Goal: Browse casually

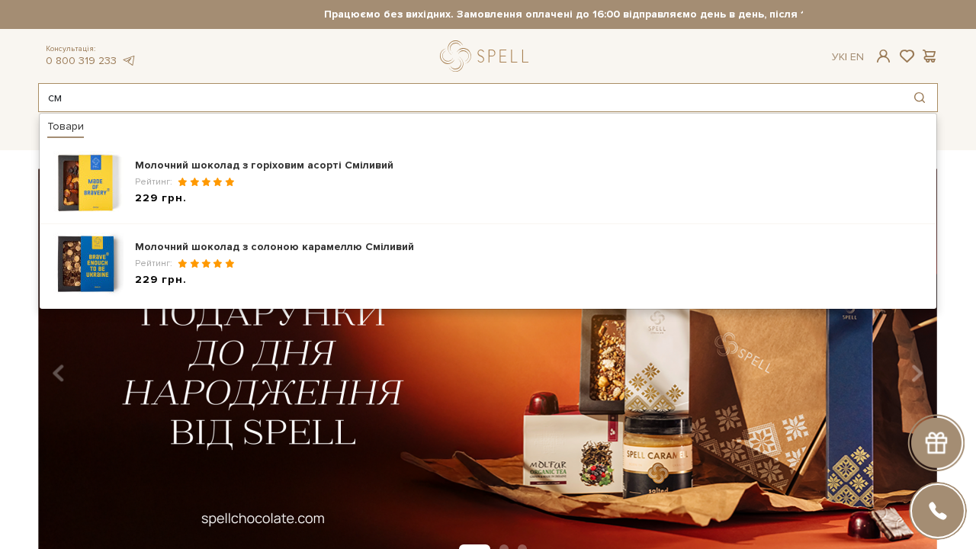
type input "с"
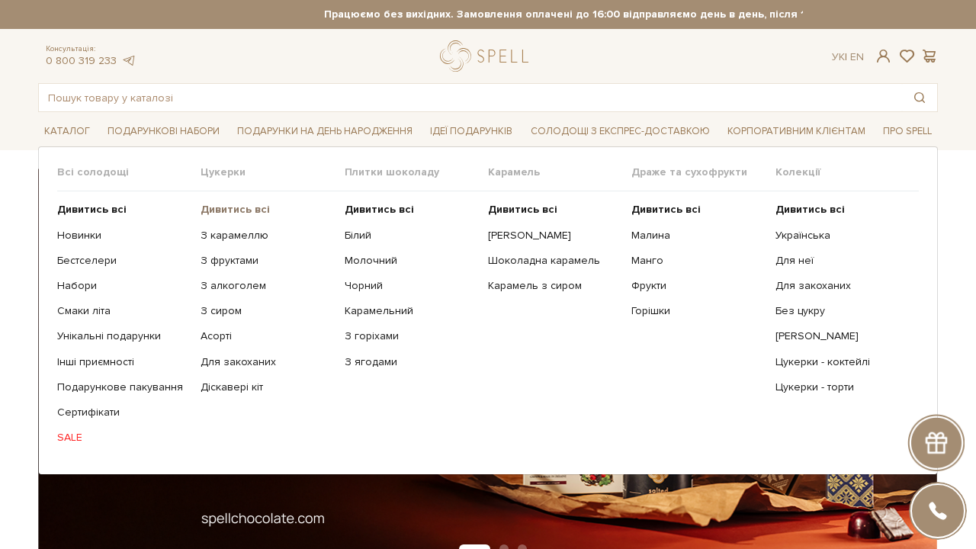
click at [257, 207] on b "Дивитись всі" at bounding box center [235, 209] width 69 height 13
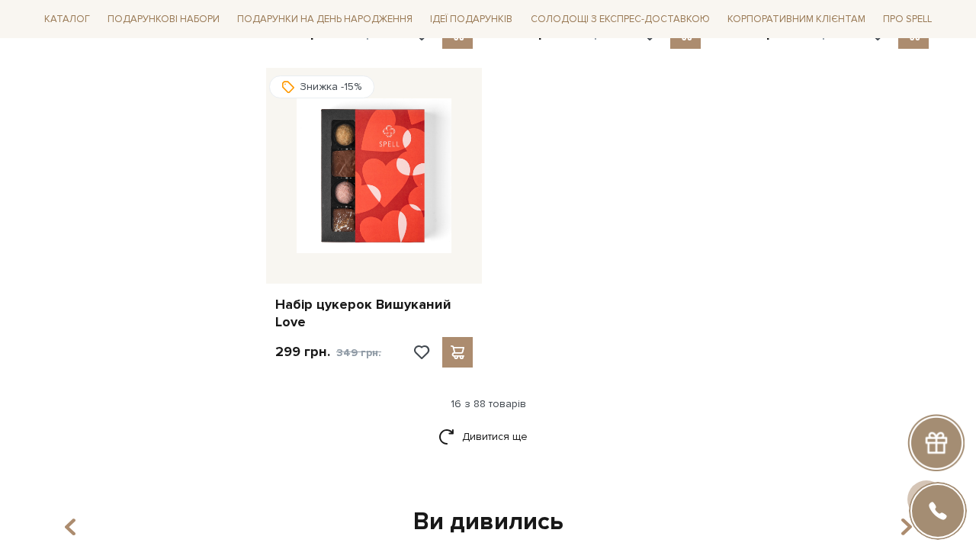
scroll to position [1854, 0]
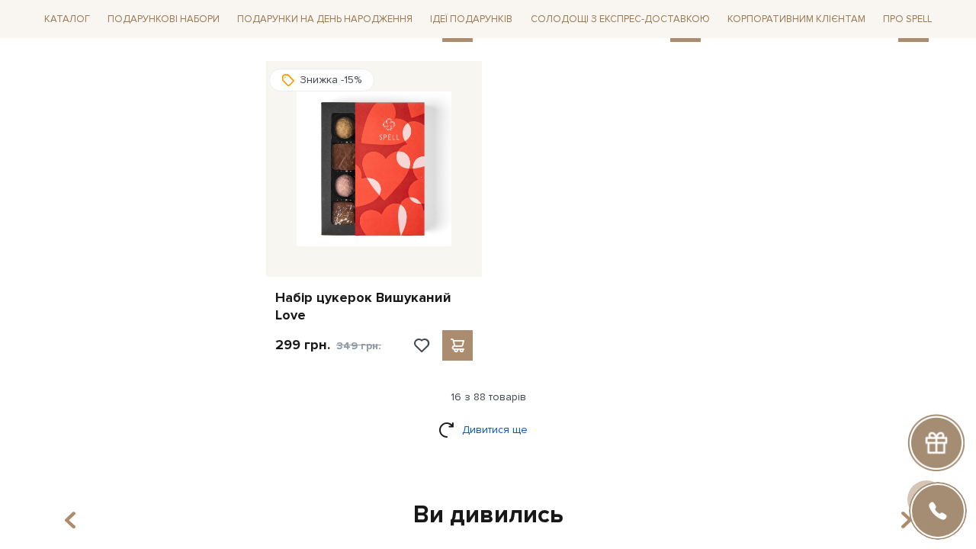
click at [511, 416] on link "Дивитися ще" at bounding box center [488, 429] width 99 height 27
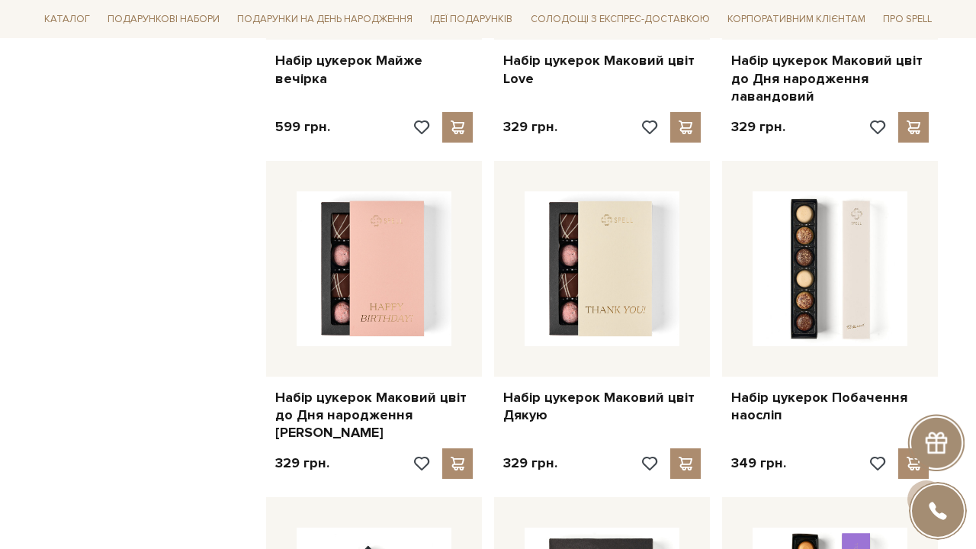
scroll to position [2747, 0]
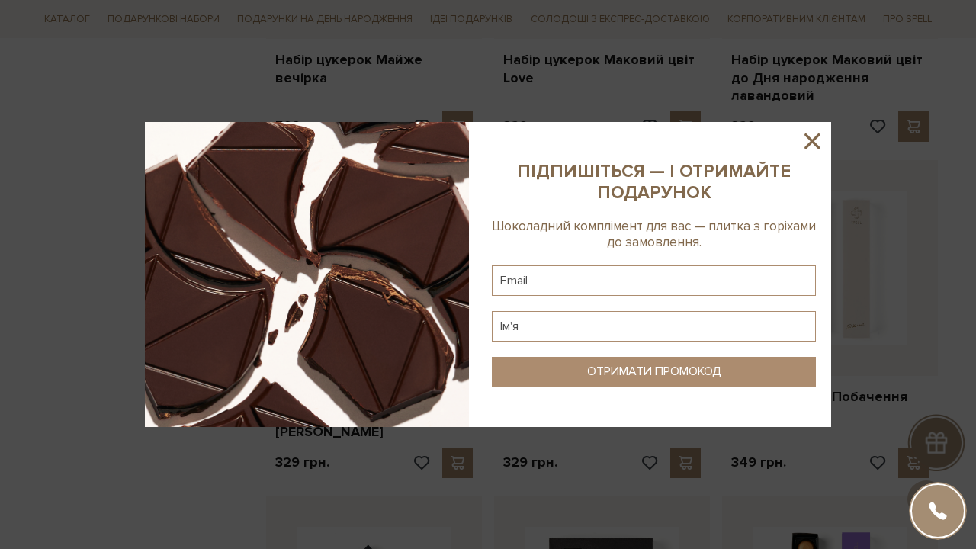
click at [812, 139] on icon at bounding box center [812, 141] width 26 height 26
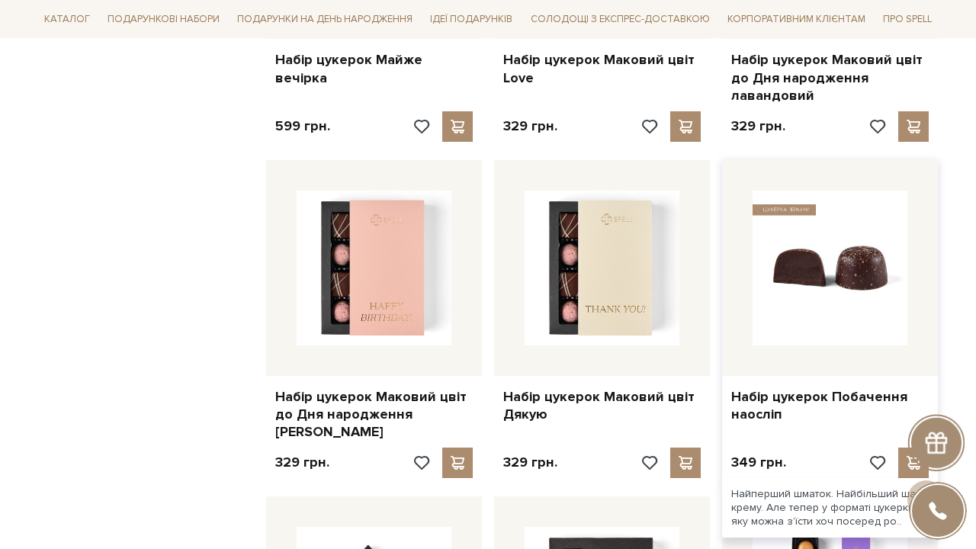
click at [866, 216] on img at bounding box center [830, 268] width 155 height 155
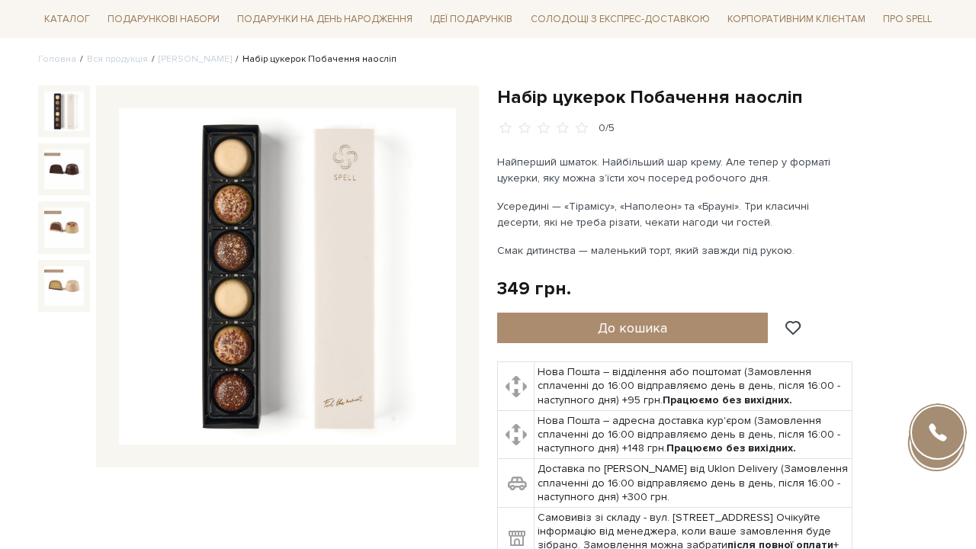
scroll to position [133, 0]
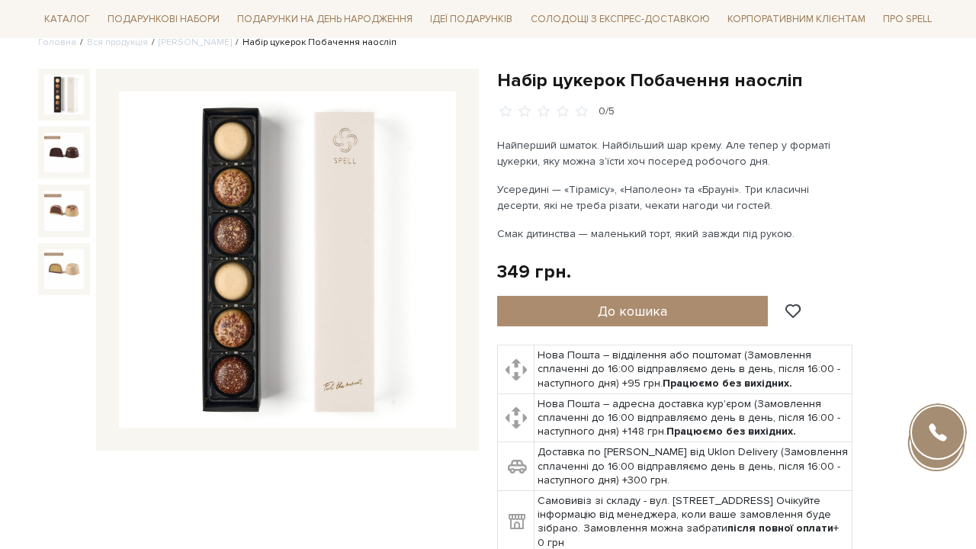
click at [219, 168] on img at bounding box center [287, 260] width 337 height 337
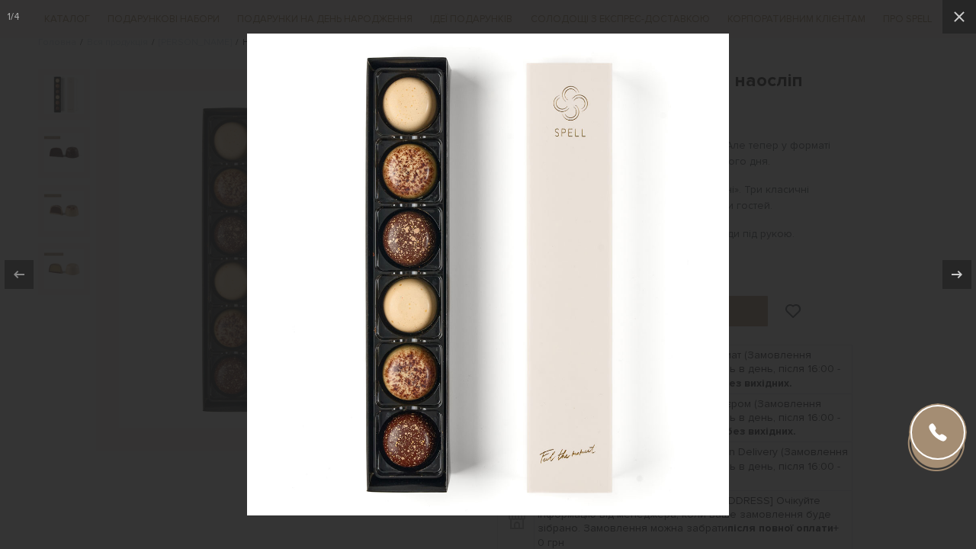
click at [492, 206] on img at bounding box center [488, 275] width 482 height 482
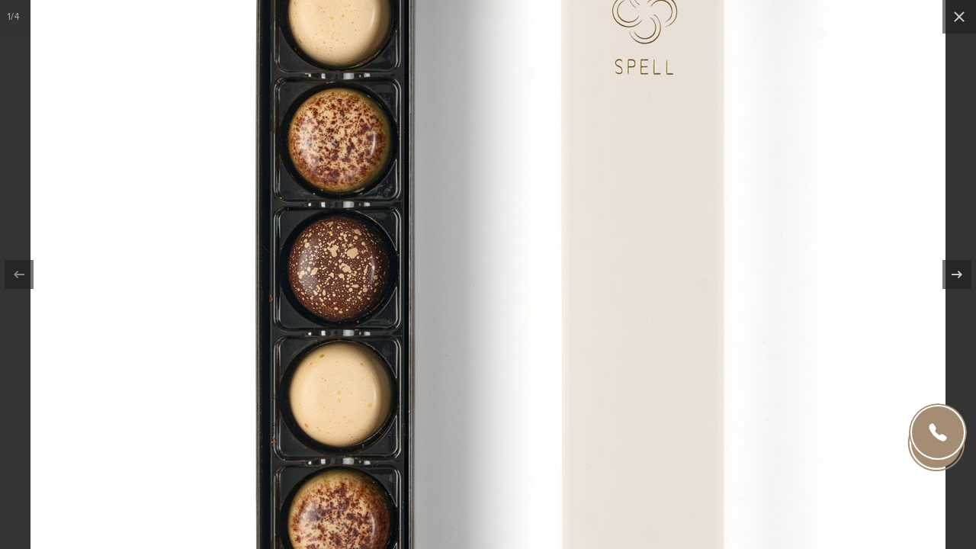
click at [272, 183] on img at bounding box center [488, 336] width 915 height 915
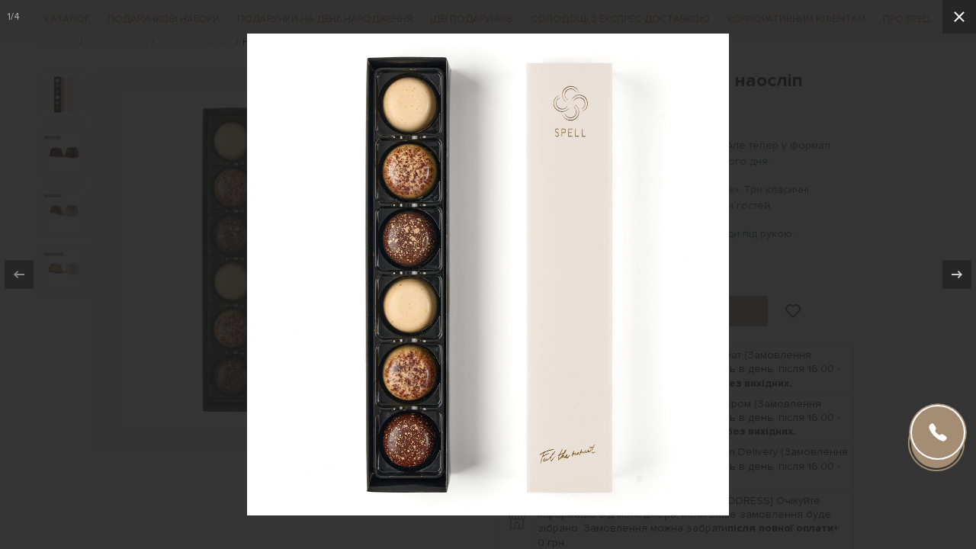
click at [961, 18] on icon at bounding box center [959, 16] width 11 height 11
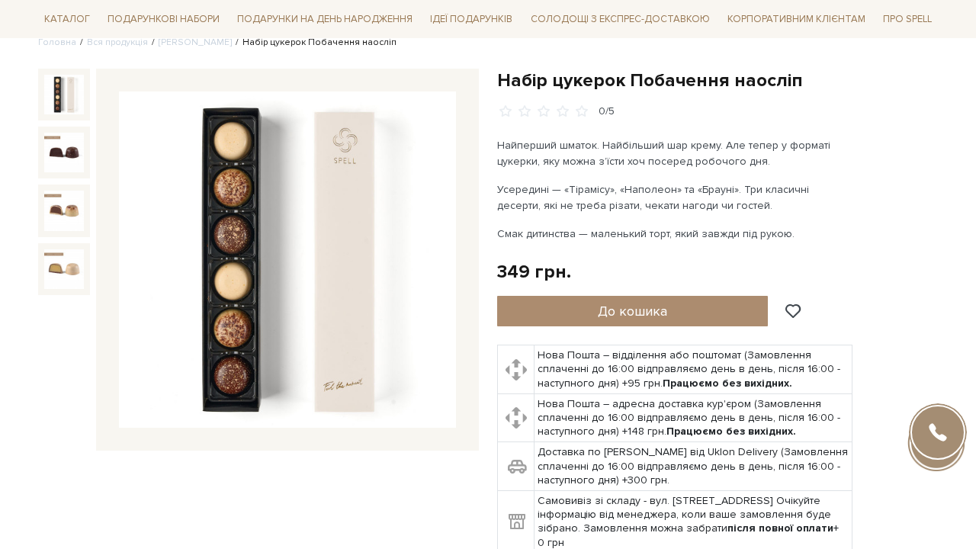
click at [284, 249] on img at bounding box center [287, 260] width 337 height 337
